Goal: Find specific page/section

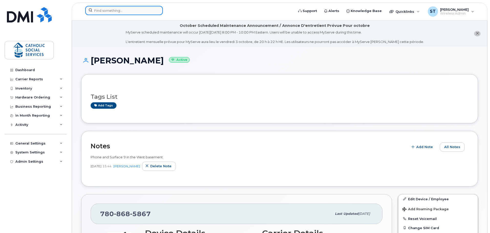
click at [125, 12] on input at bounding box center [124, 10] width 78 height 9
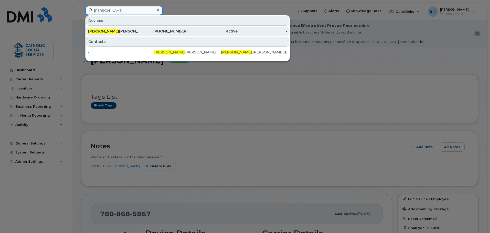
type input "[PERSON_NAME]"
click at [109, 29] on div "[PERSON_NAME]" at bounding box center [113, 31] width 50 height 9
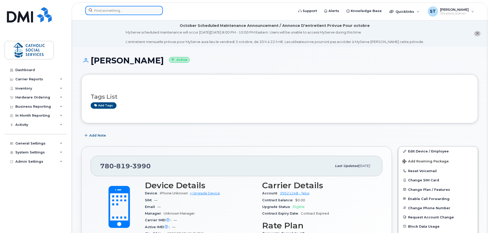
click at [109, 10] on input at bounding box center [124, 10] width 78 height 9
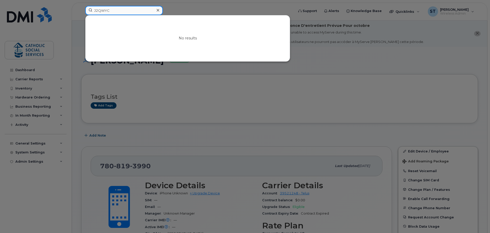
type input "J2QWYC"
